Goal: Information Seeking & Learning: Find specific page/section

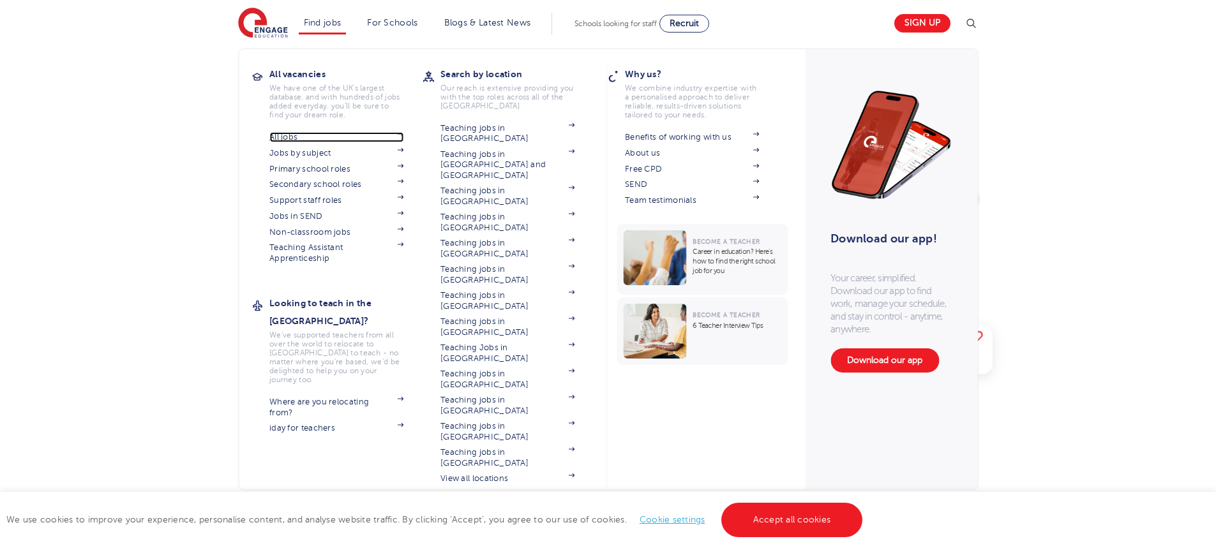
click at [290, 138] on link "All jobs" at bounding box center [336, 137] width 134 height 10
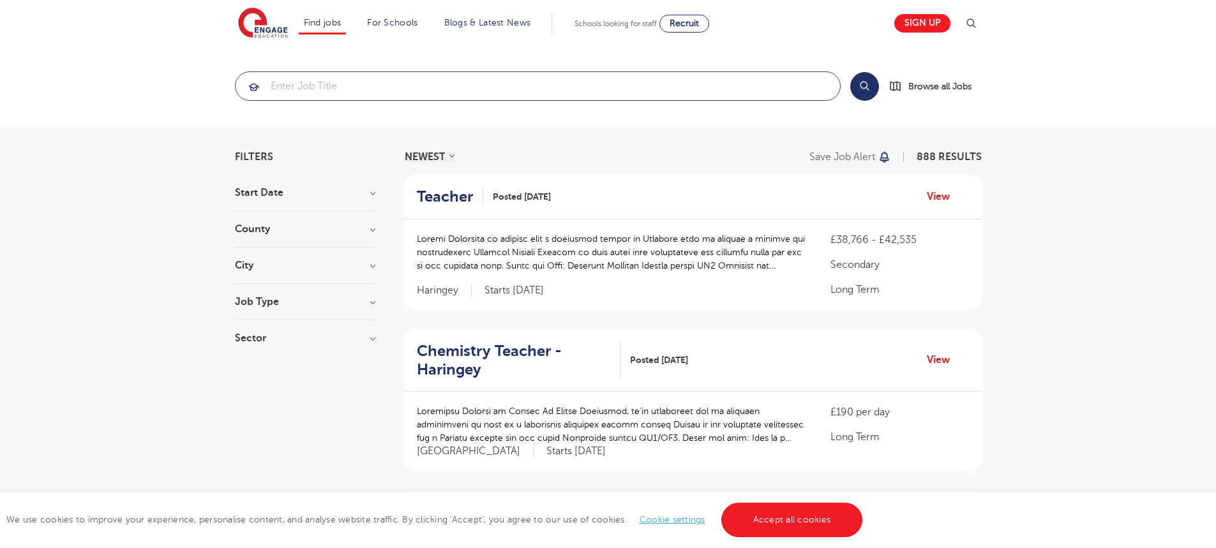
click at [421, 96] on input "search" at bounding box center [537, 86] width 604 height 28
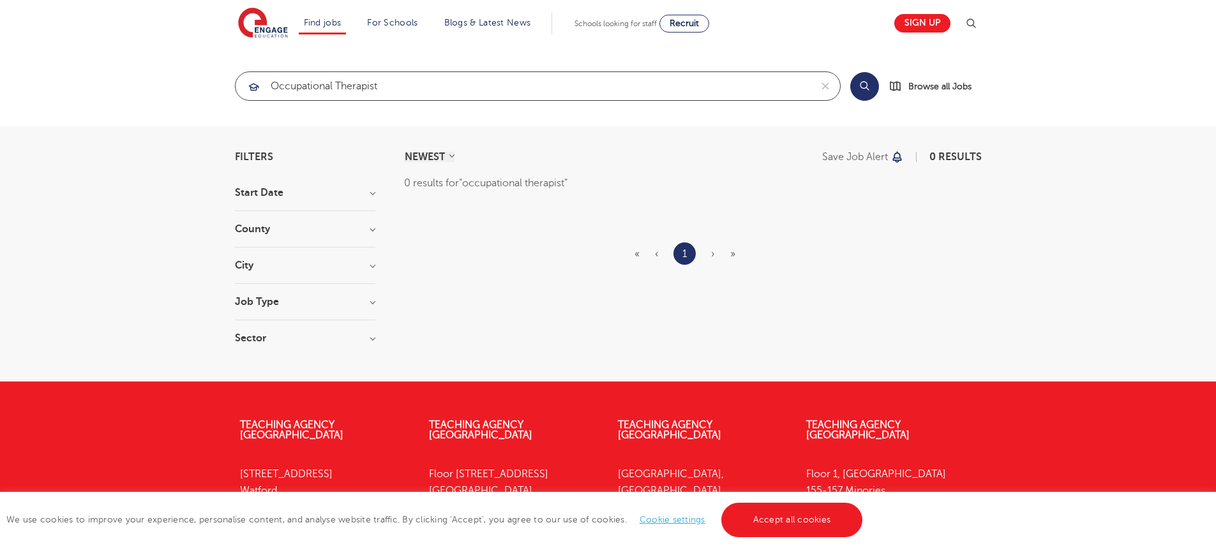
type input "occupational therapist"
click button "Submit" at bounding box center [0, 0] width 0 height 0
